Goal: Transaction & Acquisition: Purchase product/service

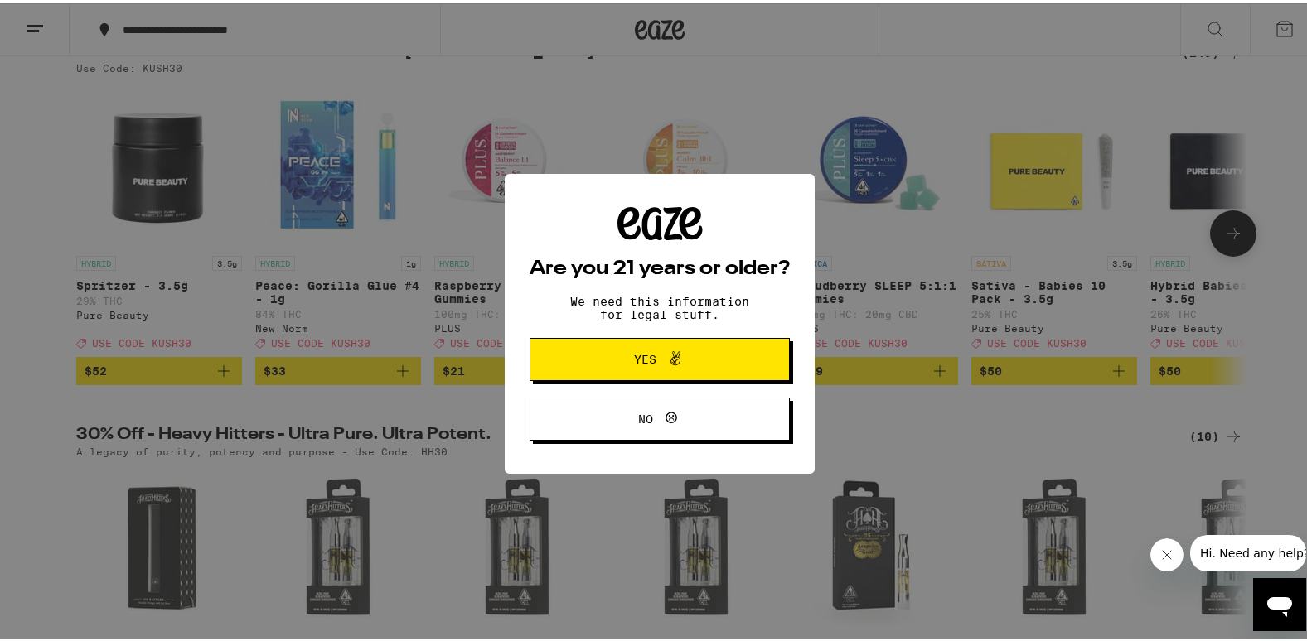
scroll to position [202, 0]
click at [601, 357] on span "Yes" at bounding box center [660, 357] width 126 height 22
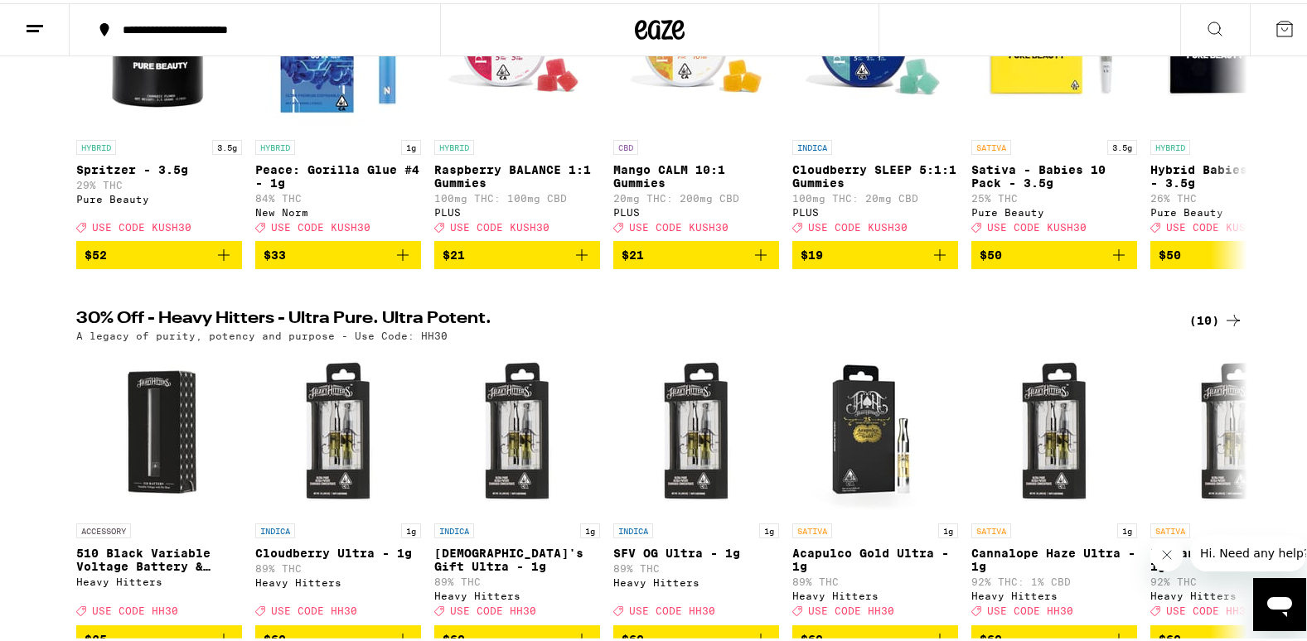
scroll to position [318, 0]
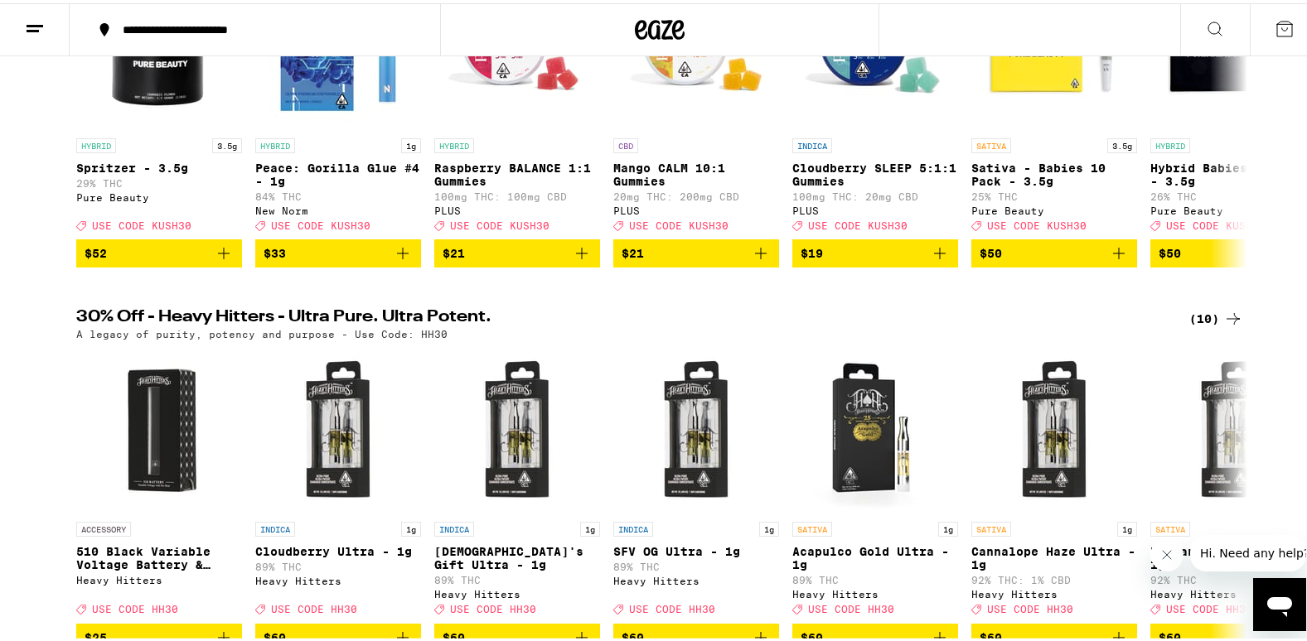
click at [1205, 326] on div "(10)" at bounding box center [1216, 316] width 54 height 20
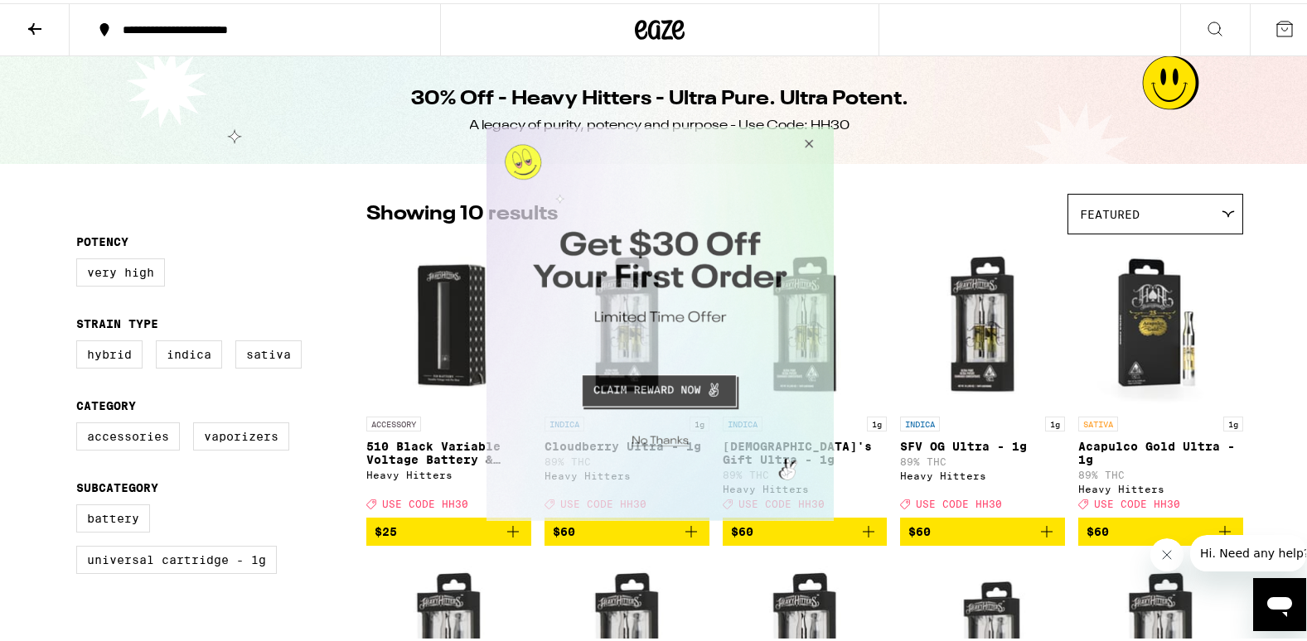
click at [808, 143] on button "Close Modal" at bounding box center [805, 146] width 45 height 40
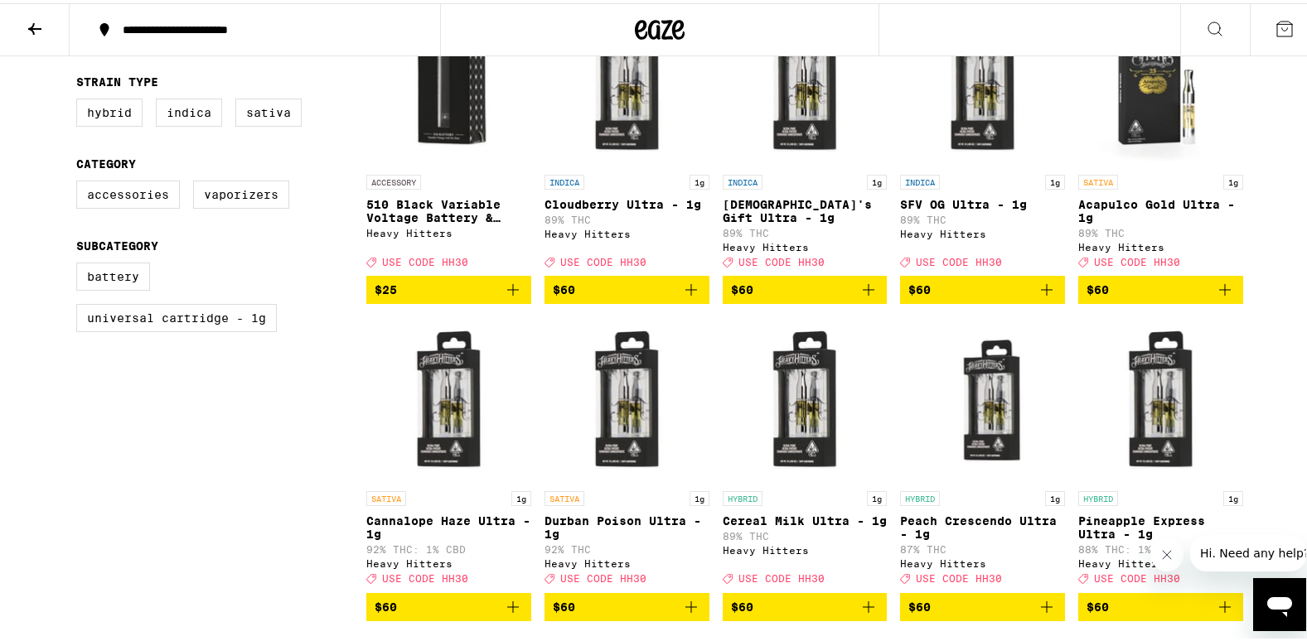
scroll to position [241, 0]
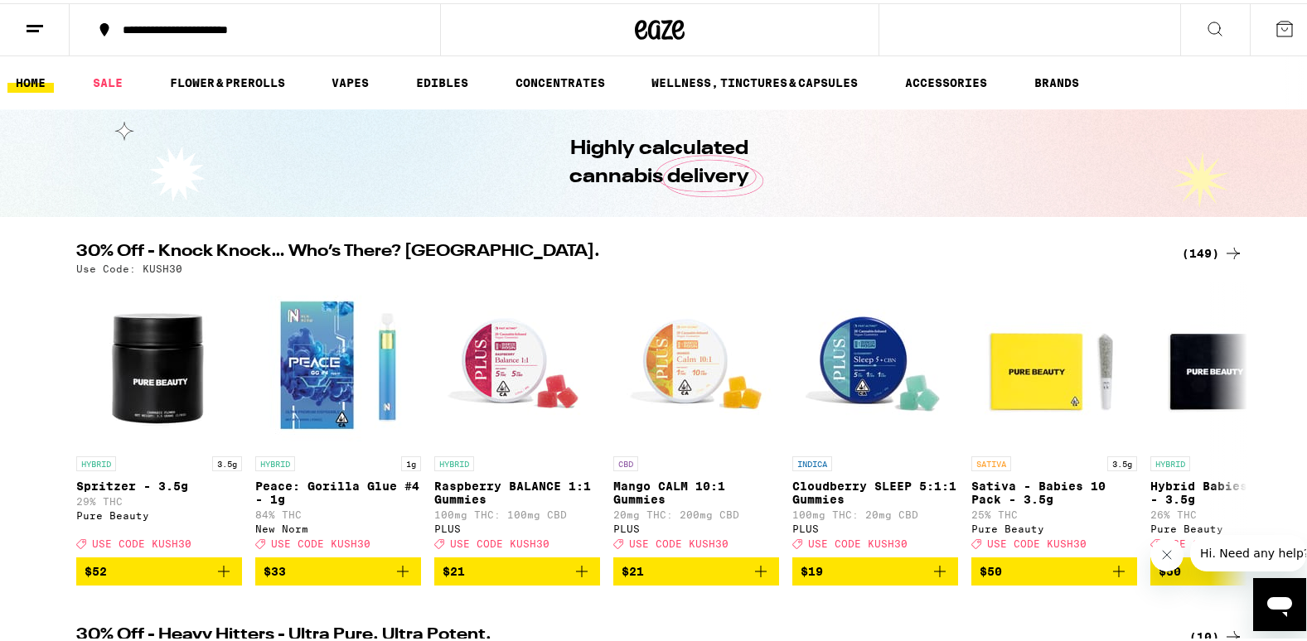
click at [1192, 253] on div "(149)" at bounding box center [1212, 250] width 61 height 20
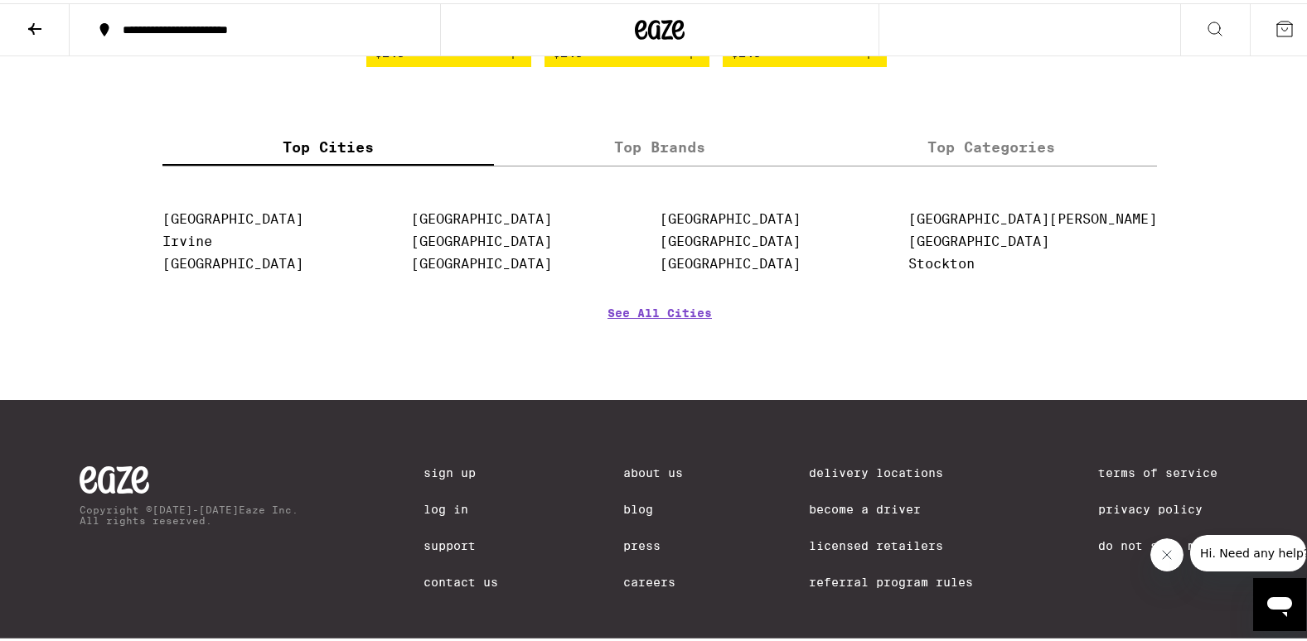
scroll to position [9679, 0]
